Goal: Find specific page/section

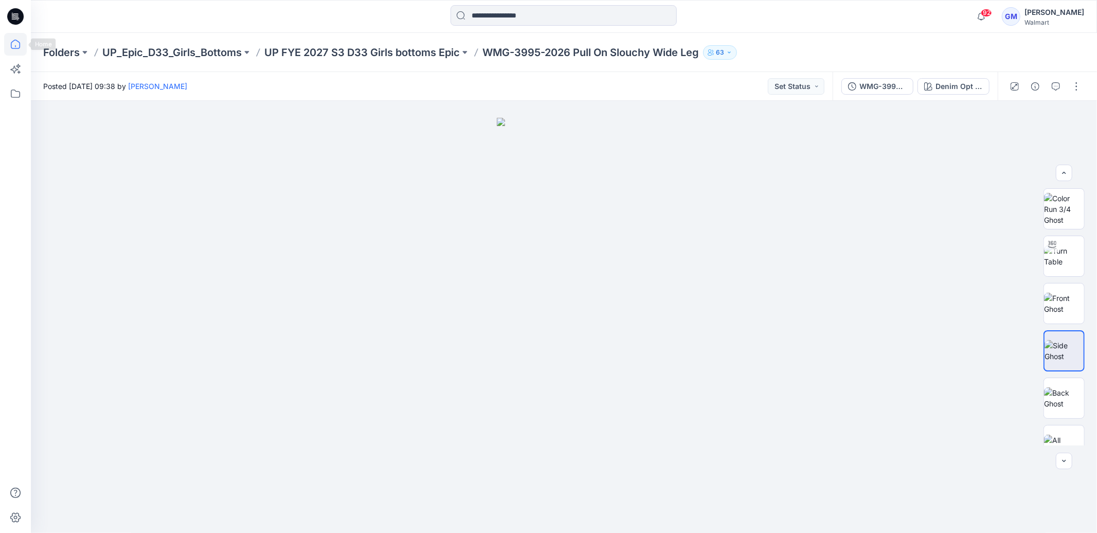
scroll to position [3, 0]
click at [8, 43] on icon at bounding box center [15, 44] width 23 height 23
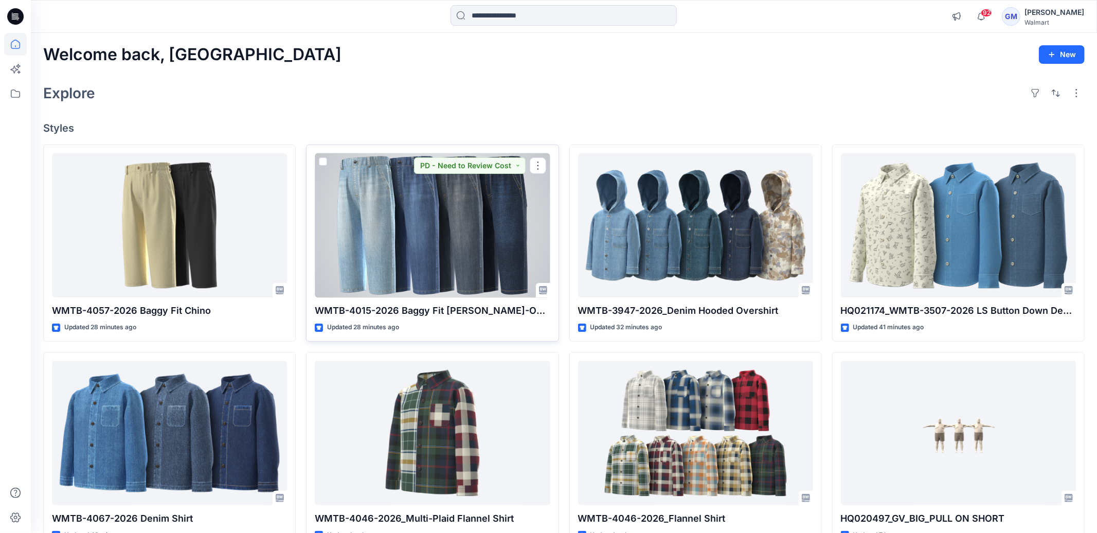
click at [430, 195] on div at bounding box center [432, 225] width 235 height 144
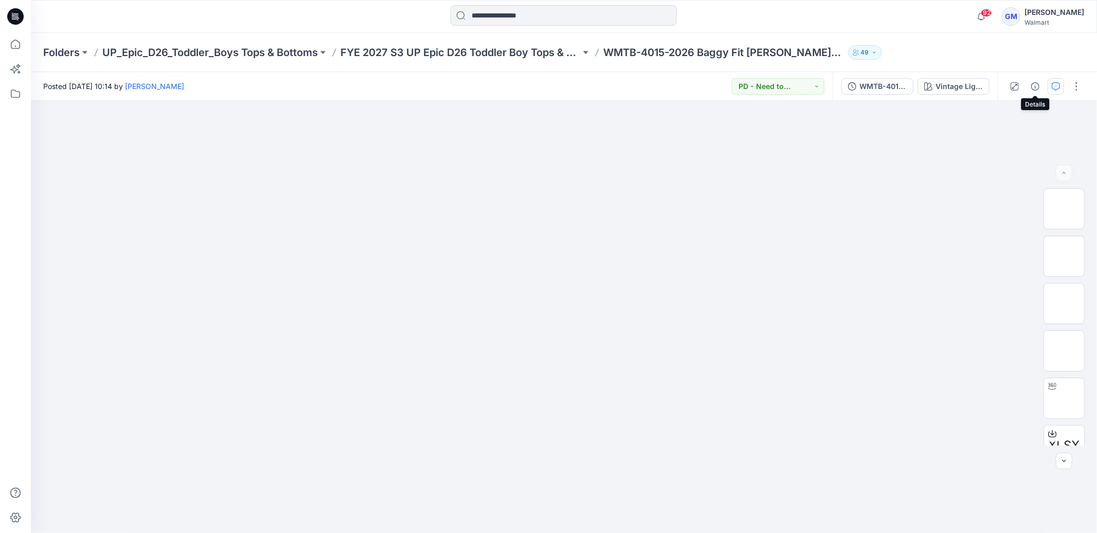
click at [1051, 84] on button "button" at bounding box center [1055, 86] width 16 height 16
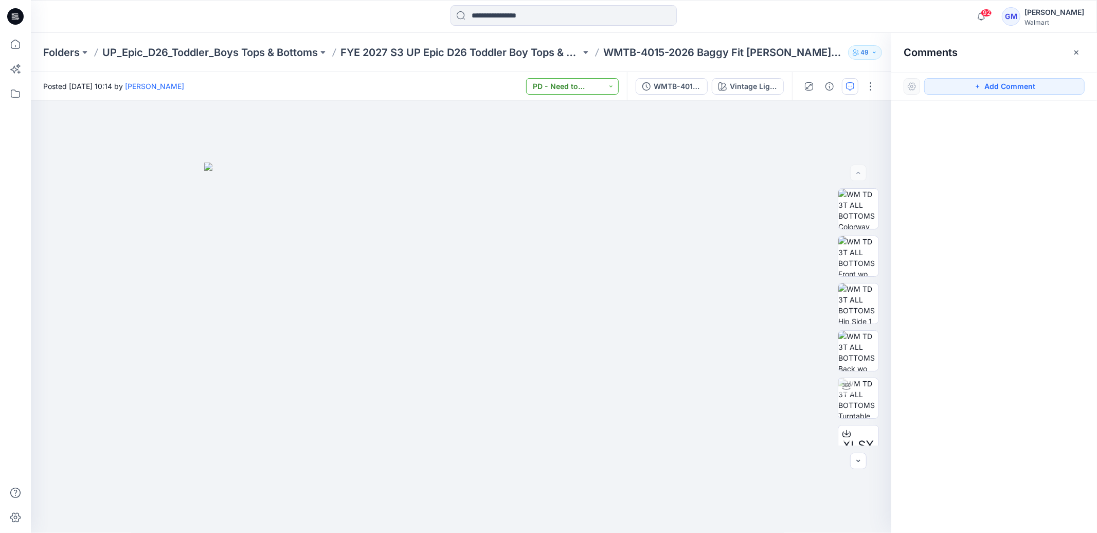
click at [560, 91] on button "PD - Need to Review Cost" at bounding box center [572, 86] width 93 height 16
click at [457, 160] on div at bounding box center [461, 317] width 860 height 432
